Goal: Task Accomplishment & Management: Manage account settings

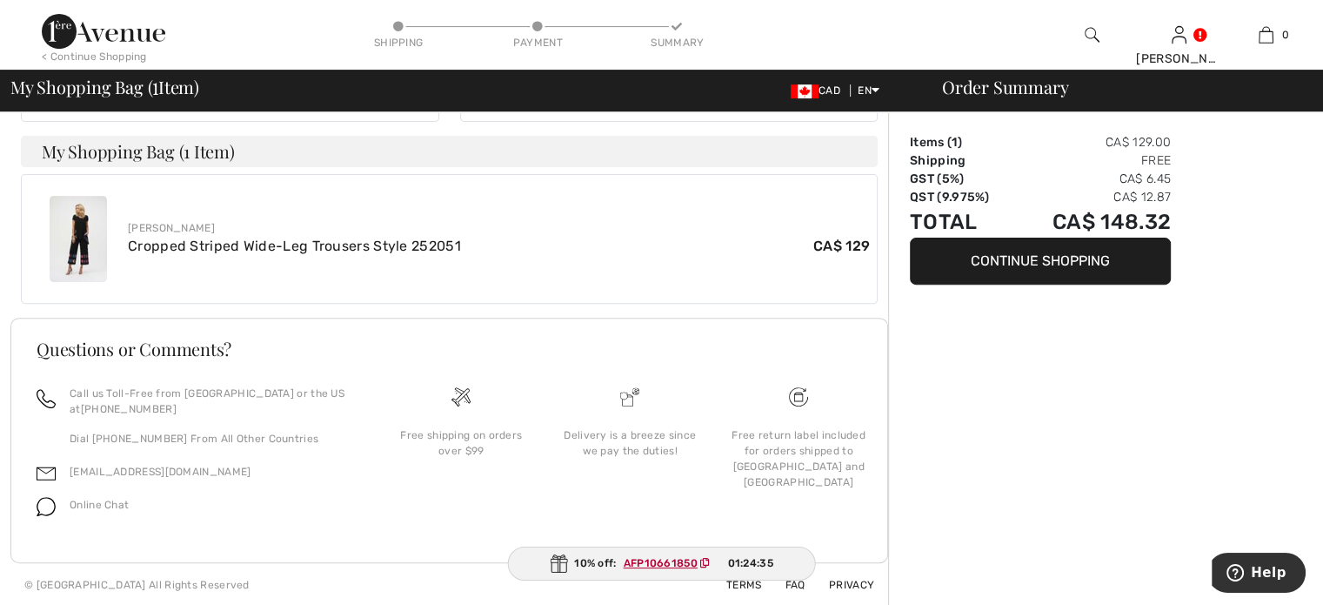
scroll to position [222, 0]
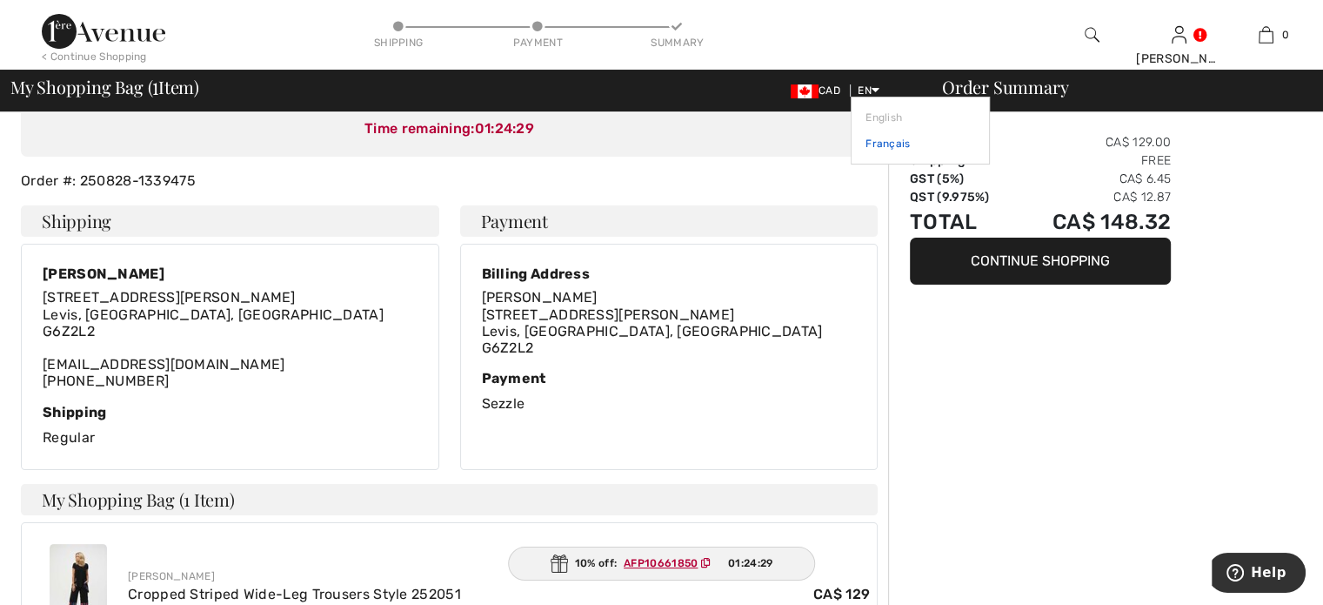
click at [875, 142] on link "Français" at bounding box center [921, 143] width 110 height 26
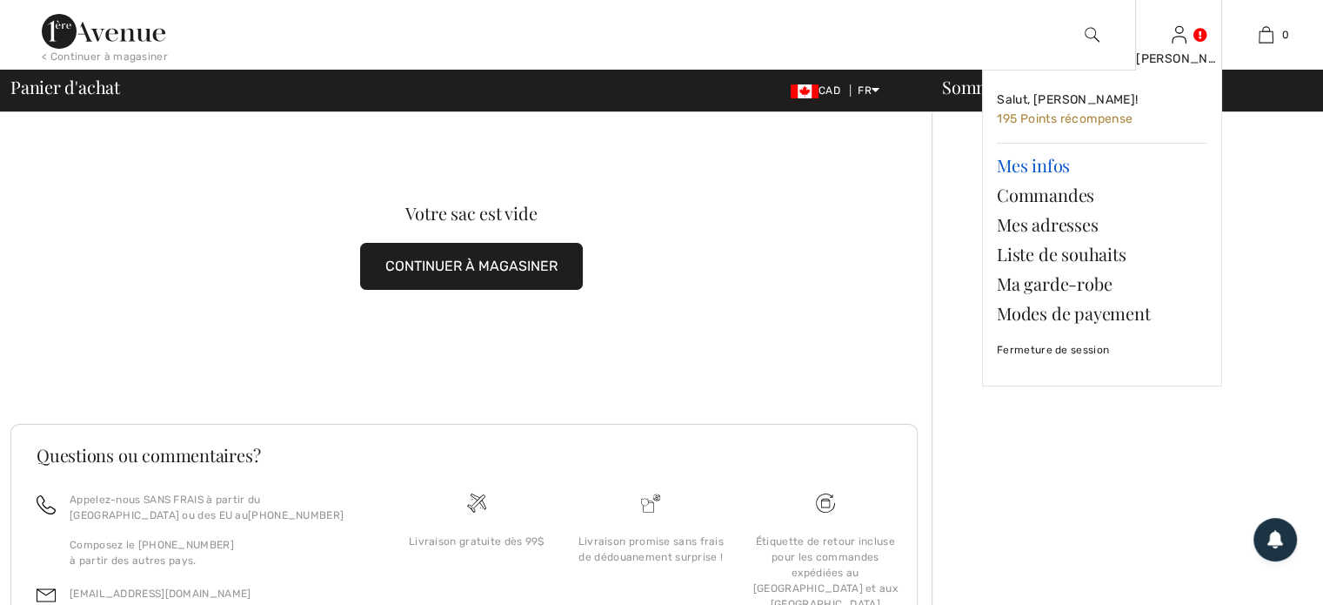
click at [1027, 164] on link "Mes infos" at bounding box center [1102, 165] width 211 height 30
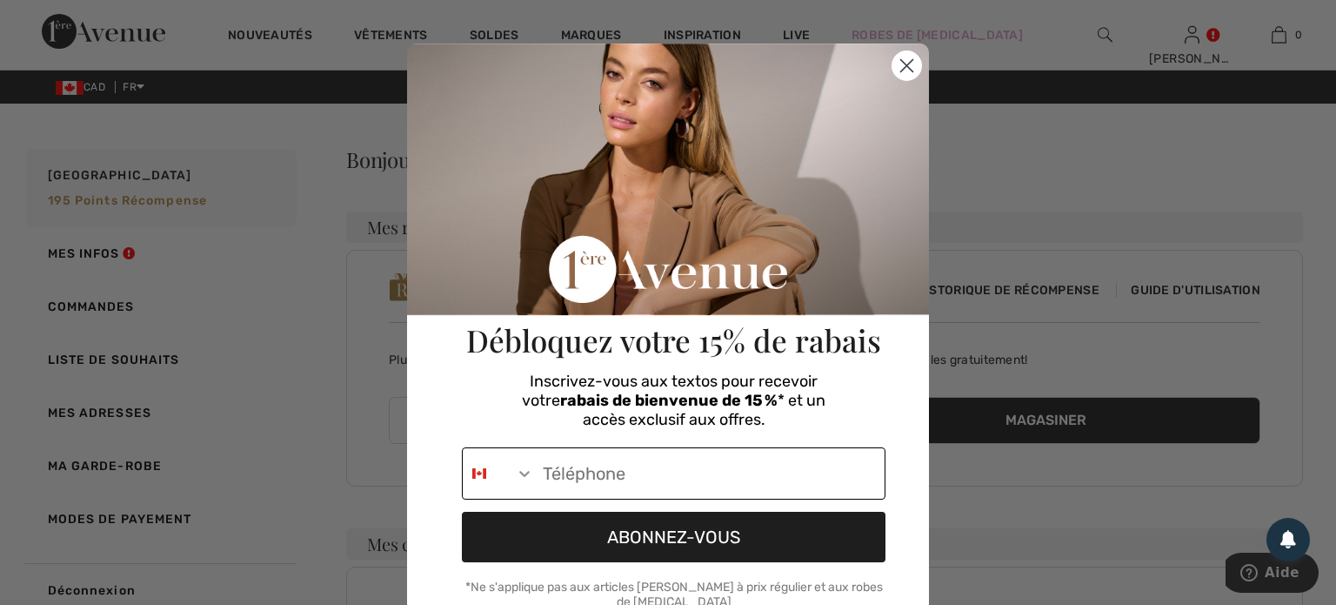
click at [582, 469] on input "Phone Number" at bounding box center [709, 473] width 351 height 50
type input "[PHONE_NUMBER]"
click at [646, 538] on button "ABONNEZ-VOUS" at bounding box center [674, 537] width 424 height 50
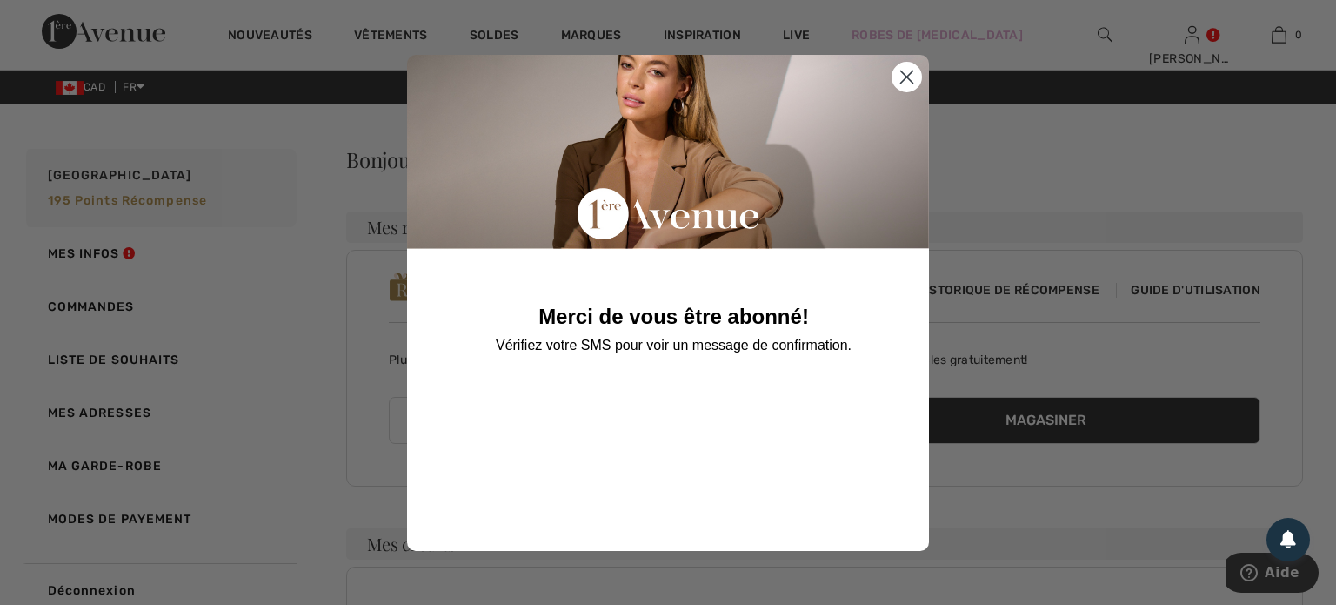
click at [901, 83] on icon "Close dialog" at bounding box center [907, 76] width 12 height 12
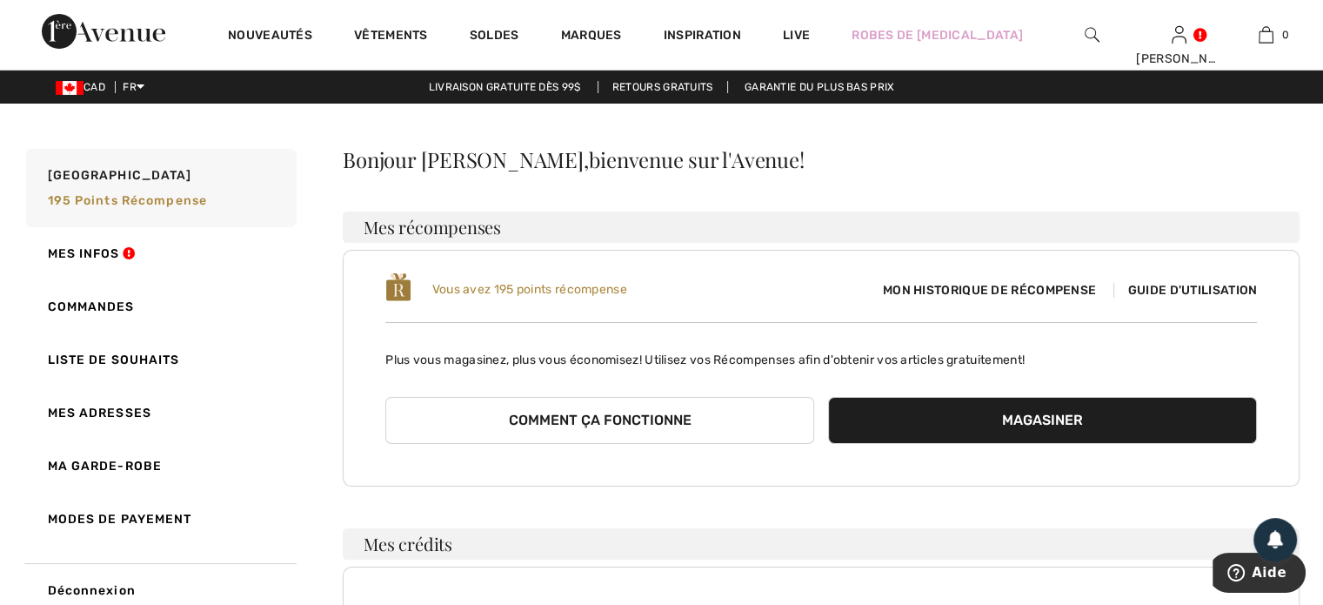
click at [907, 291] on span "Mon historique de récompense" at bounding box center [989, 290] width 241 height 18
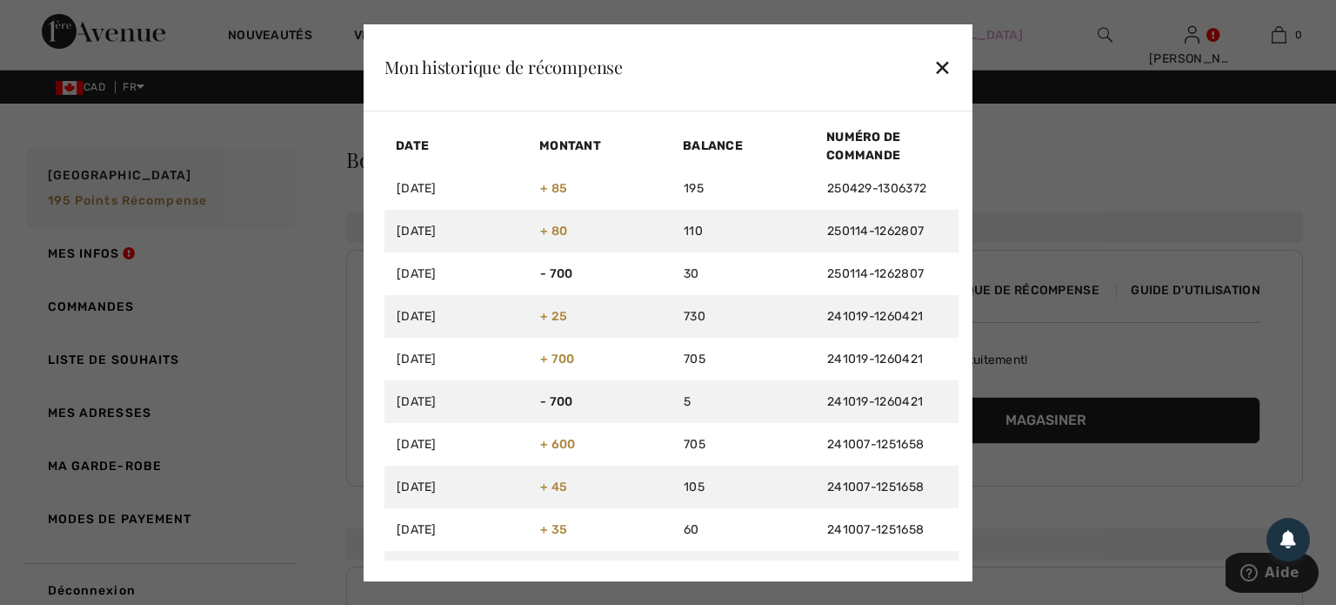
click at [935, 65] on div "✕" at bounding box center [942, 67] width 18 height 37
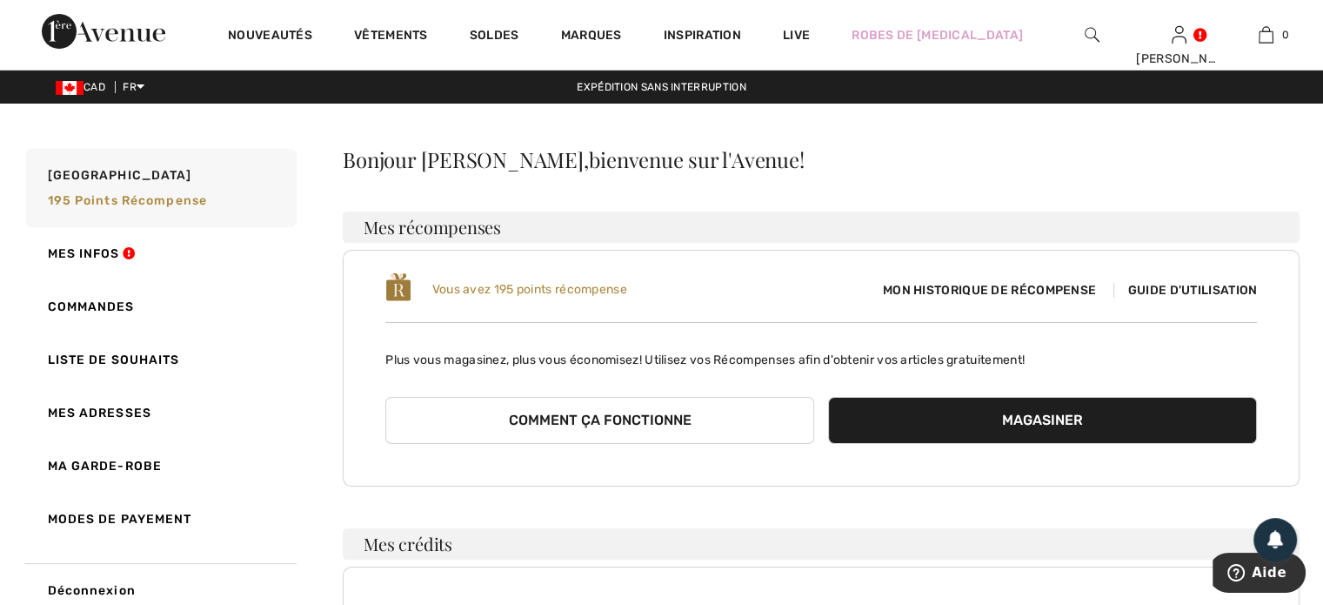
click at [1148, 291] on span "Guide d'utilisation" at bounding box center [1186, 290] width 144 height 15
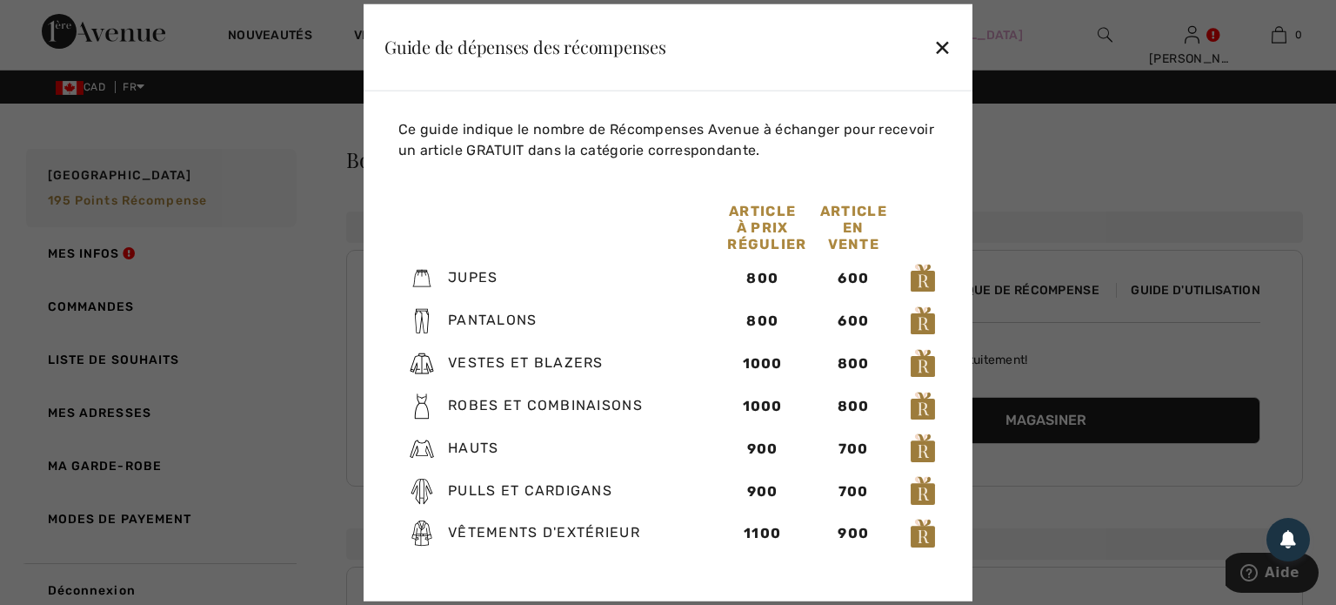
click at [940, 46] on div "✕" at bounding box center [942, 47] width 18 height 37
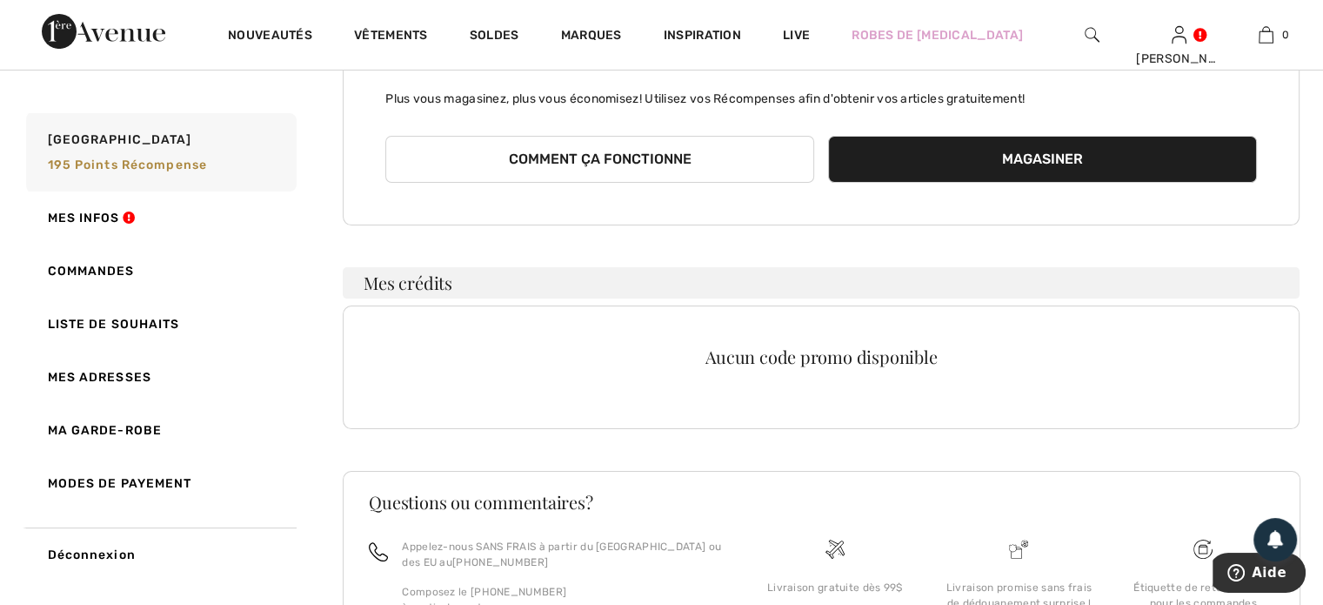
scroll to position [430, 0]
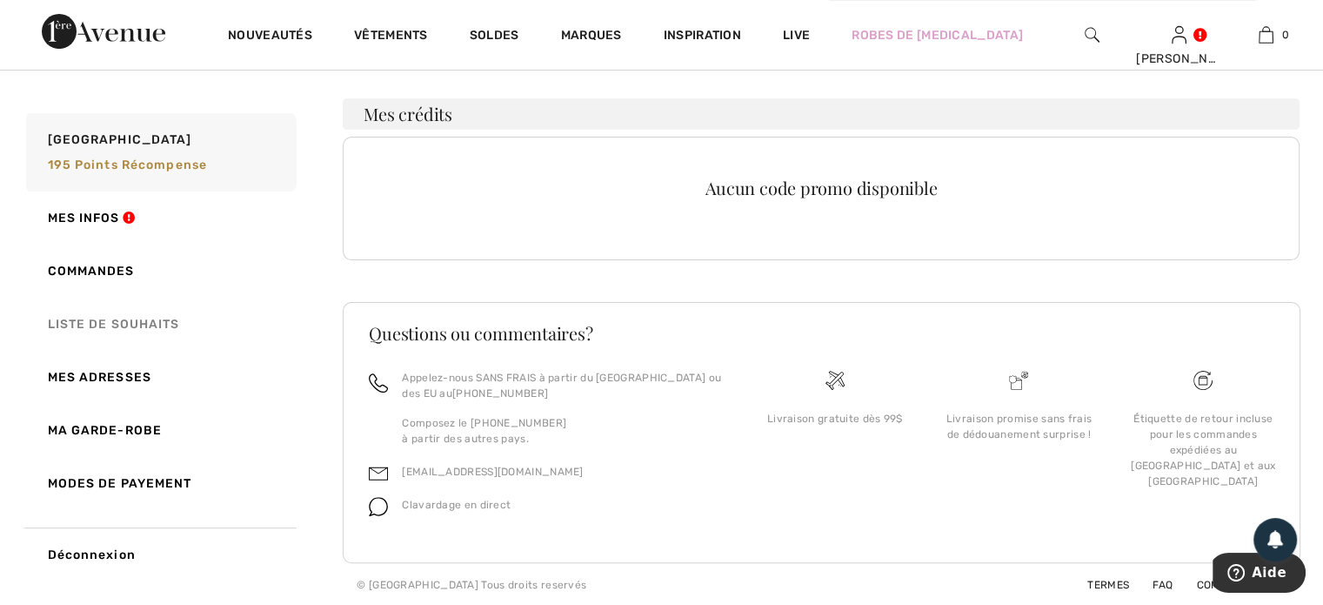
click at [101, 324] on link "Liste de souhaits" at bounding box center [160, 324] width 274 height 53
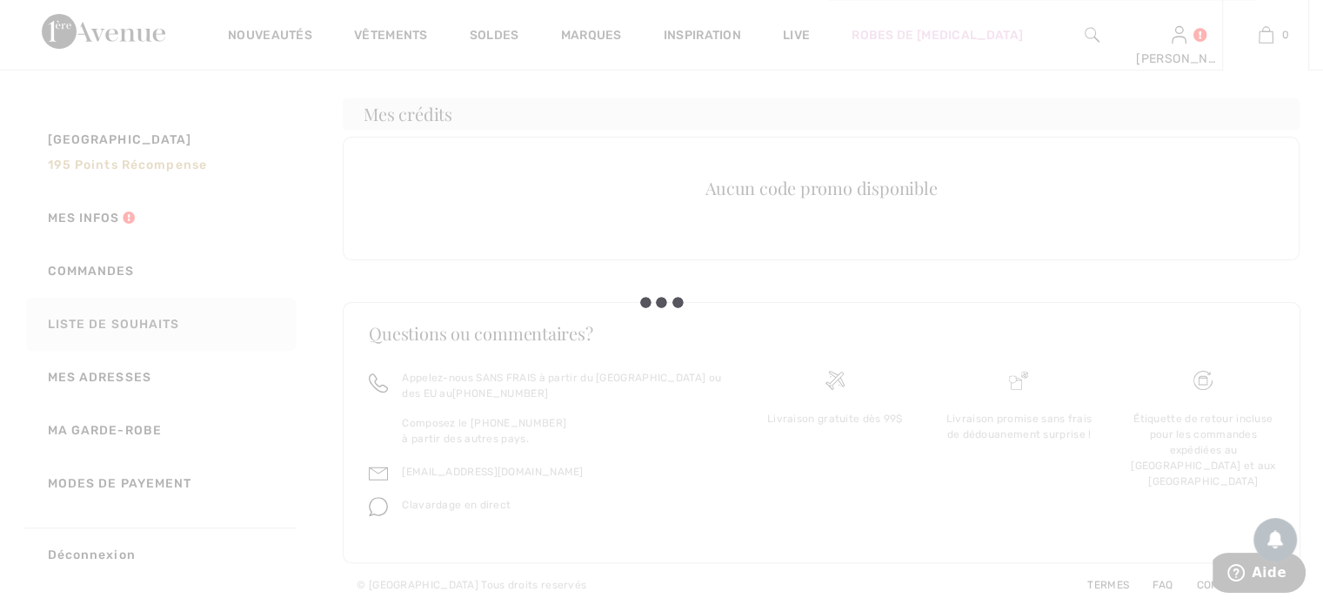
scroll to position [182, 0]
